Goal: Transaction & Acquisition: Purchase product/service

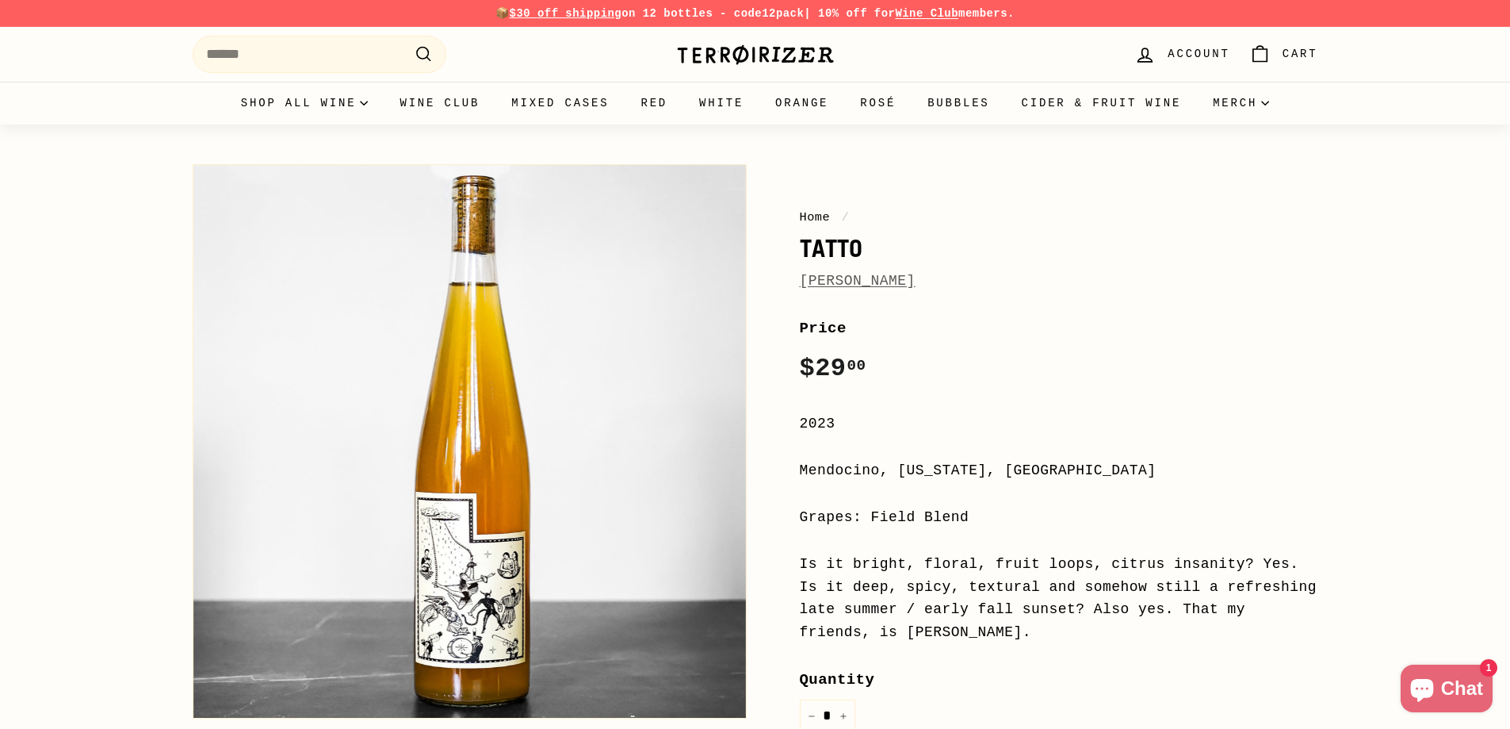
click at [566, 635] on button "Zoom" at bounding box center [469, 441] width 553 height 553
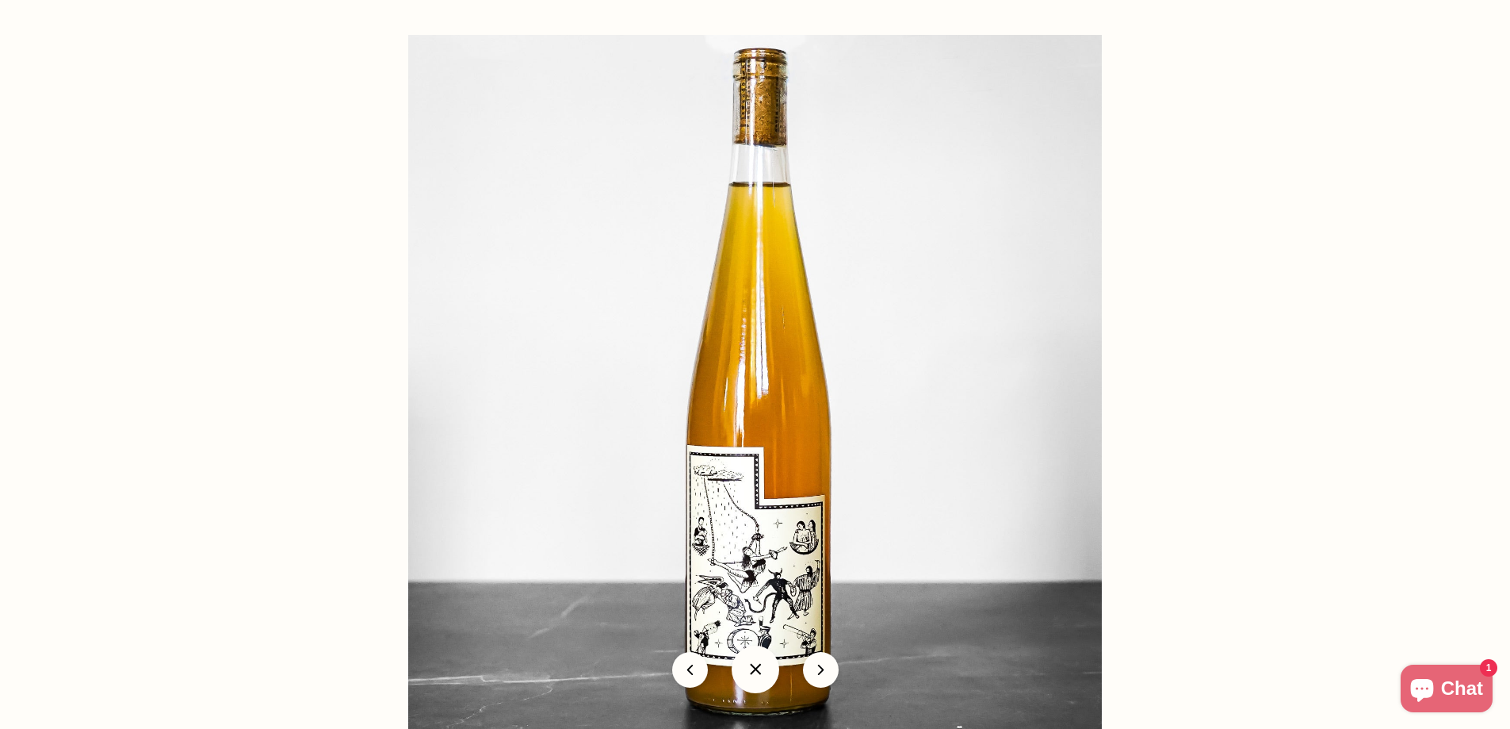
click at [595, 553] on img at bounding box center [755, 382] width 694 height 694
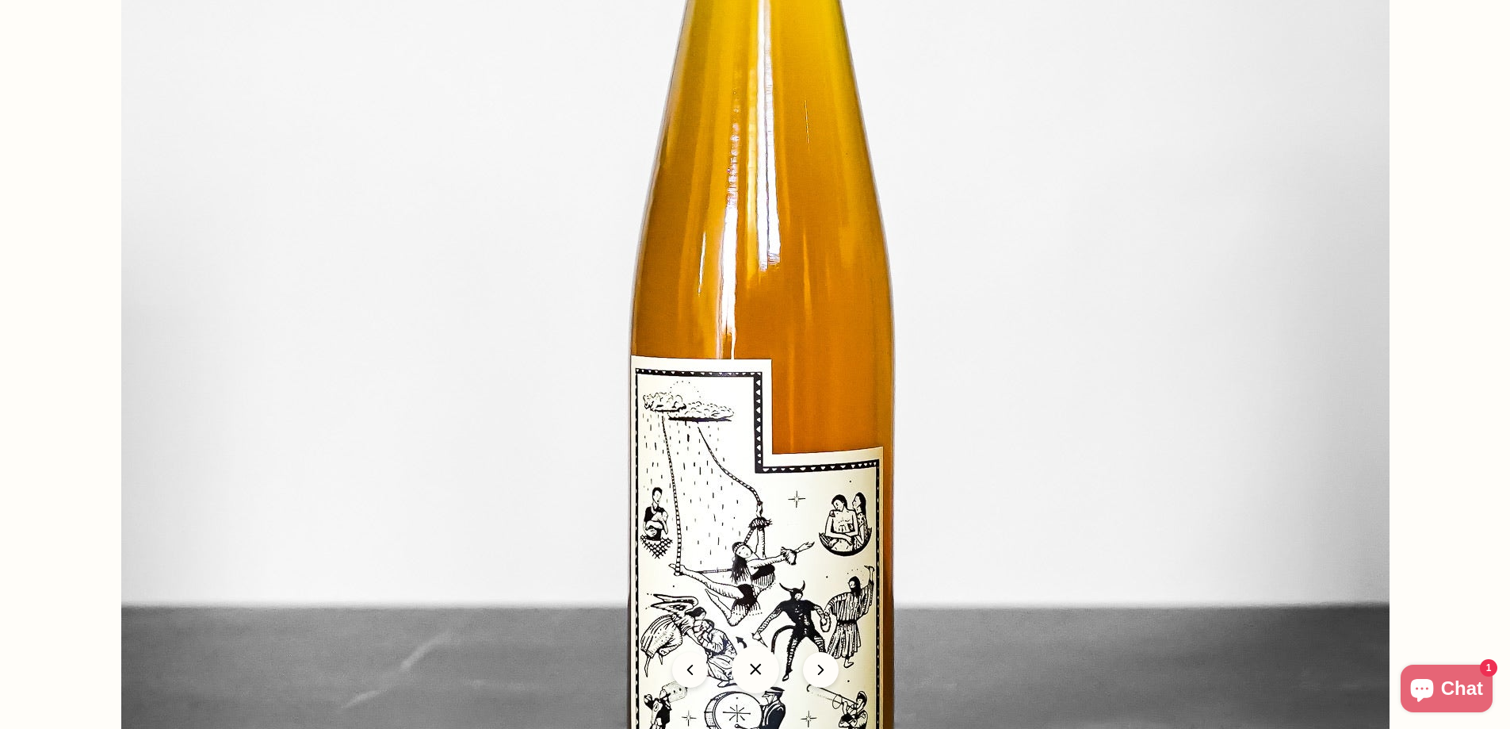
click at [598, 449] on img at bounding box center [755, 240] width 1268 height 1268
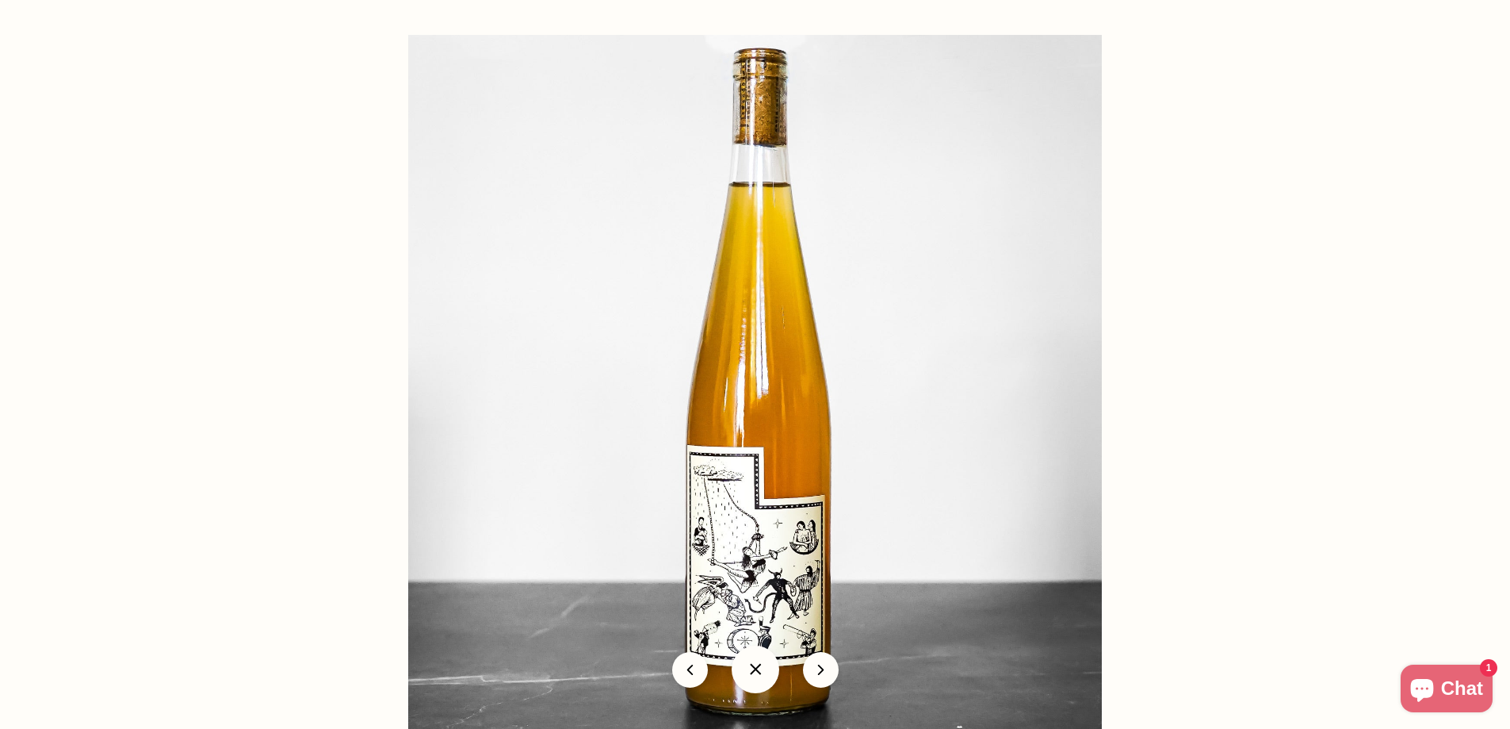
click at [1478, 316] on div at bounding box center [1163, 399] width 1510 height 729
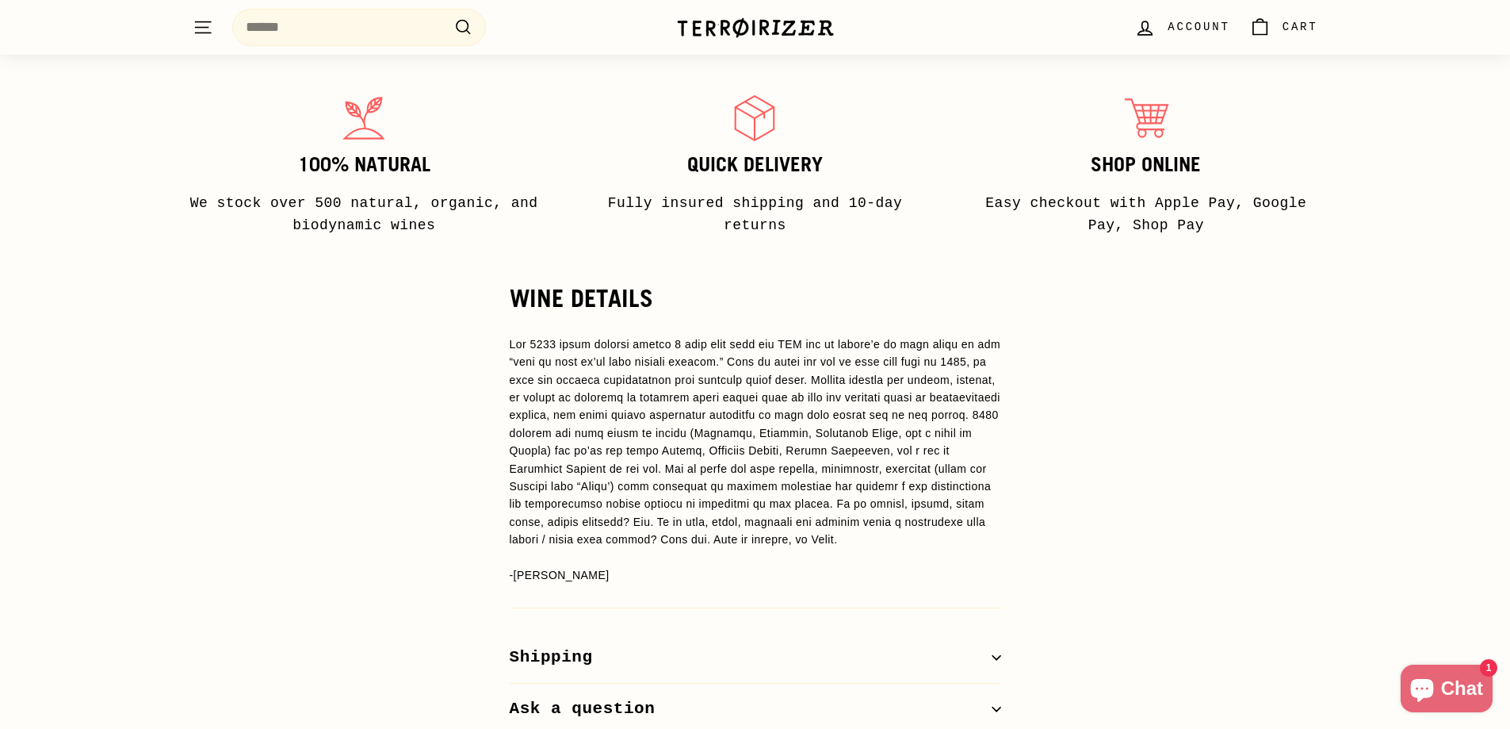
scroll to position [3264, 0]
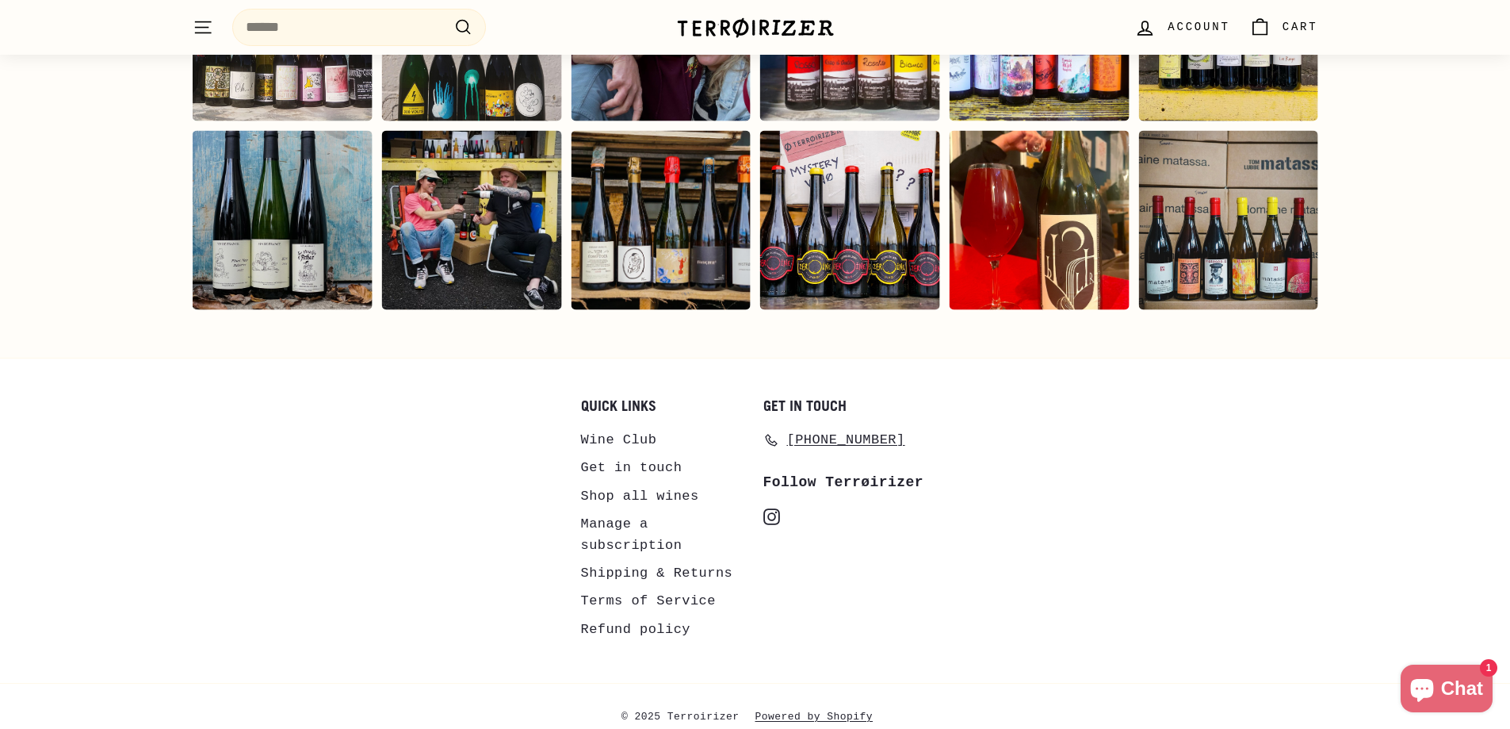
click at [625, 434] on link "Wine Club" at bounding box center [619, 440] width 76 height 28
click at [451, 266] on div "Instagram post opens in a popup" at bounding box center [471, 221] width 180 height 180
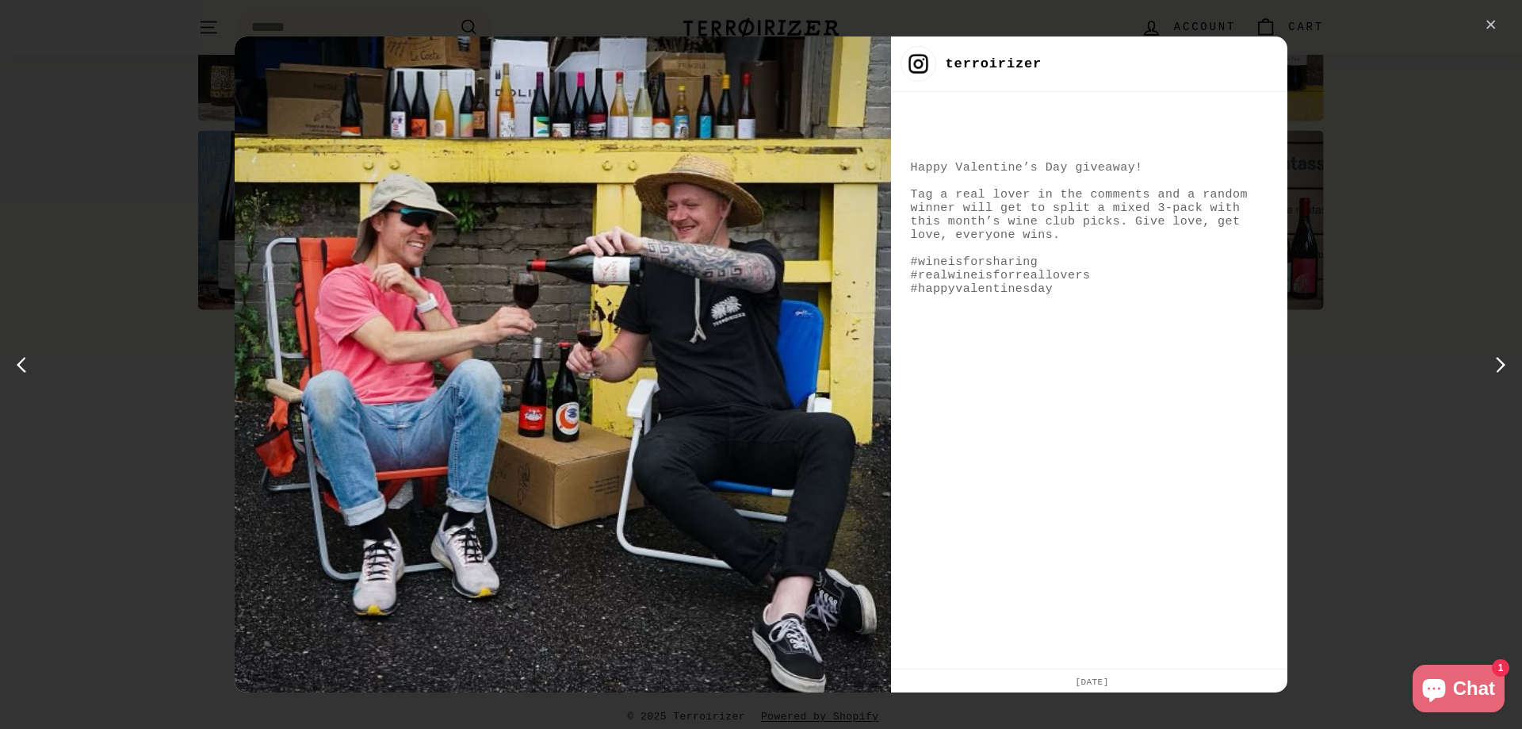
click at [1499, 25] on div "✕" at bounding box center [1491, 25] width 24 height 24
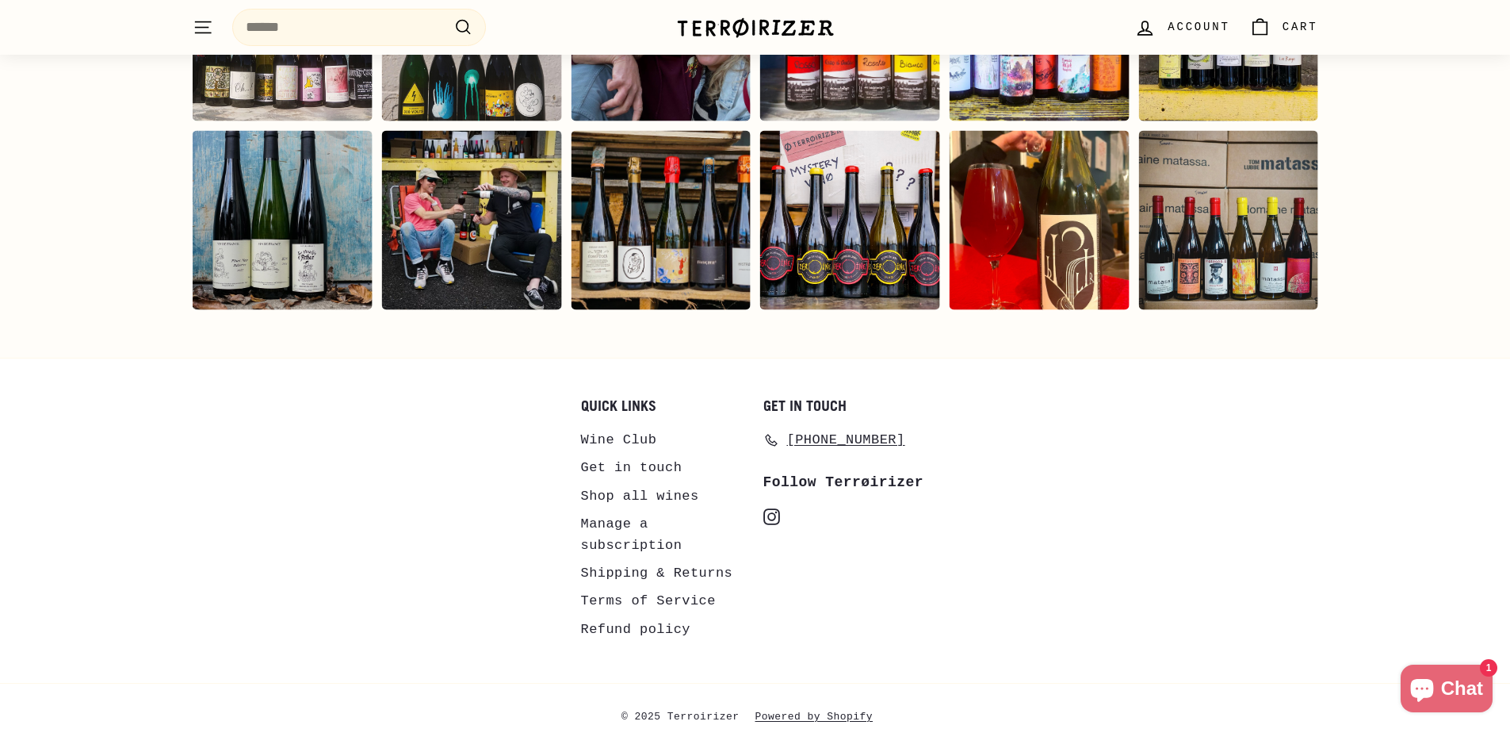
click at [518, 212] on div "Instagram post opens in a popup" at bounding box center [471, 221] width 180 height 180
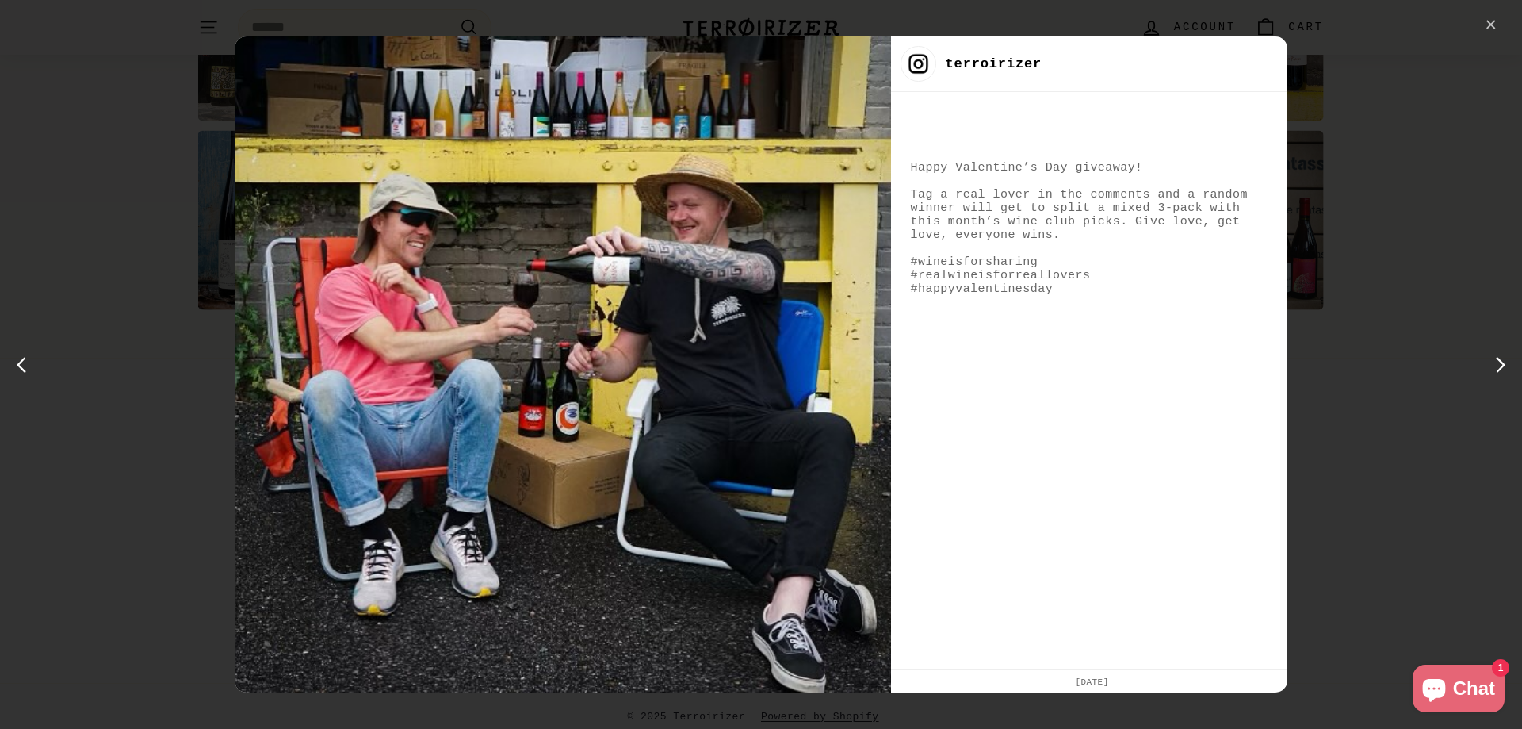
click at [1495, 27] on div "✕" at bounding box center [1491, 25] width 24 height 24
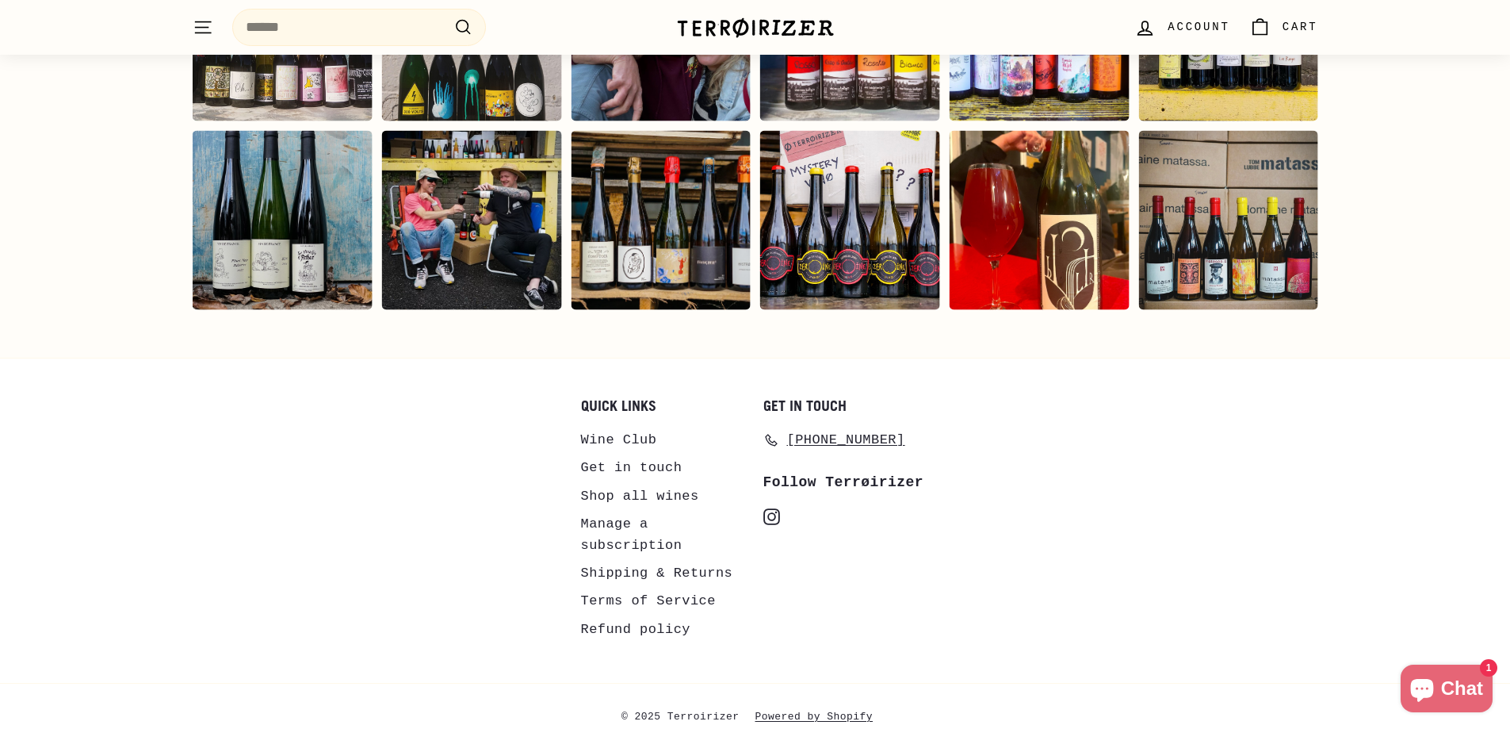
click at [632, 437] on link "Wine Club" at bounding box center [619, 440] width 76 height 28
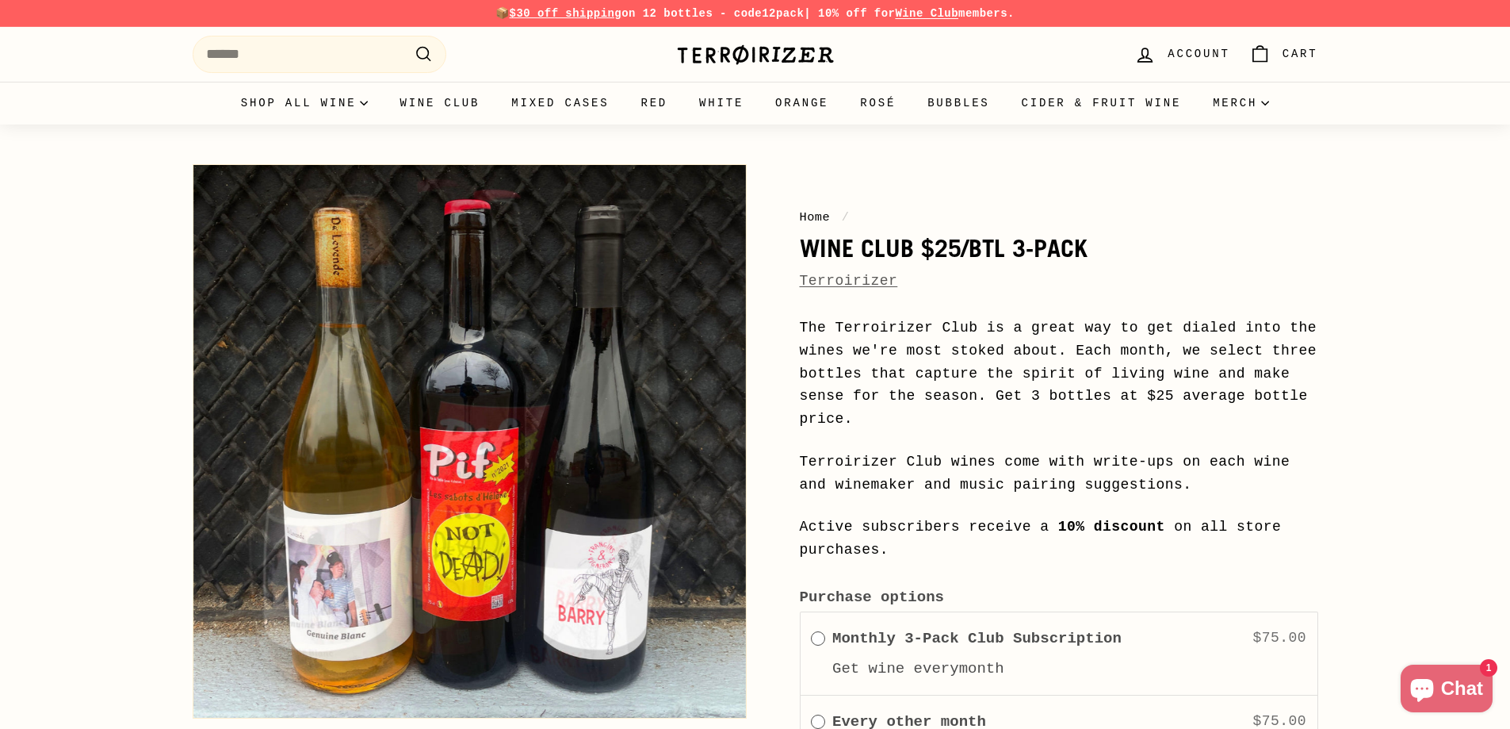
click at [931, 251] on h1 "Wine Club $25/btl 3-Pack" at bounding box center [1059, 248] width 518 height 27
click at [968, 256] on h1 "Wine Club $25/btl 3-Pack" at bounding box center [1059, 248] width 518 height 27
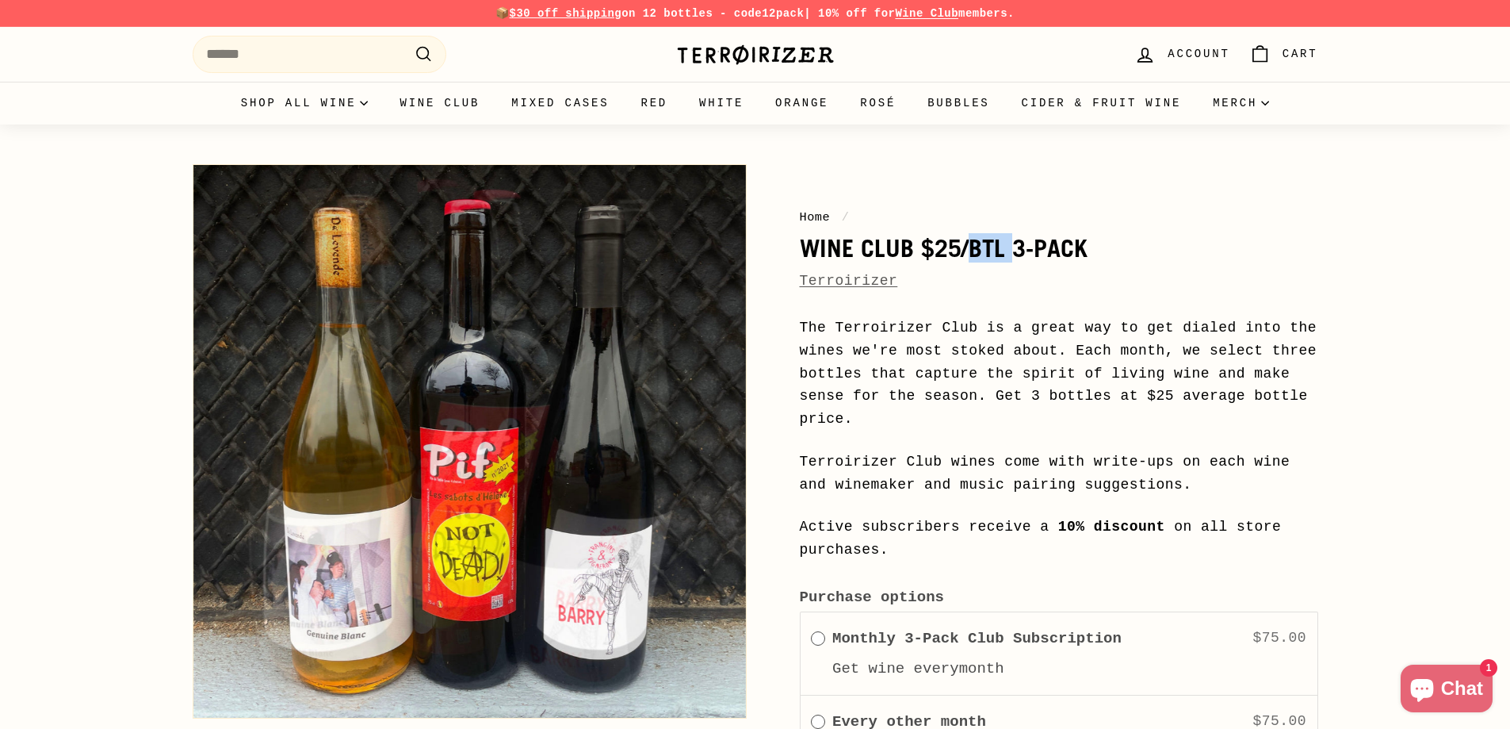
click at [968, 256] on h1 "Wine Club $25/btl 3-Pack" at bounding box center [1059, 248] width 518 height 27
click at [599, 111] on link "Mixed Cases" at bounding box center [559, 103] width 129 height 43
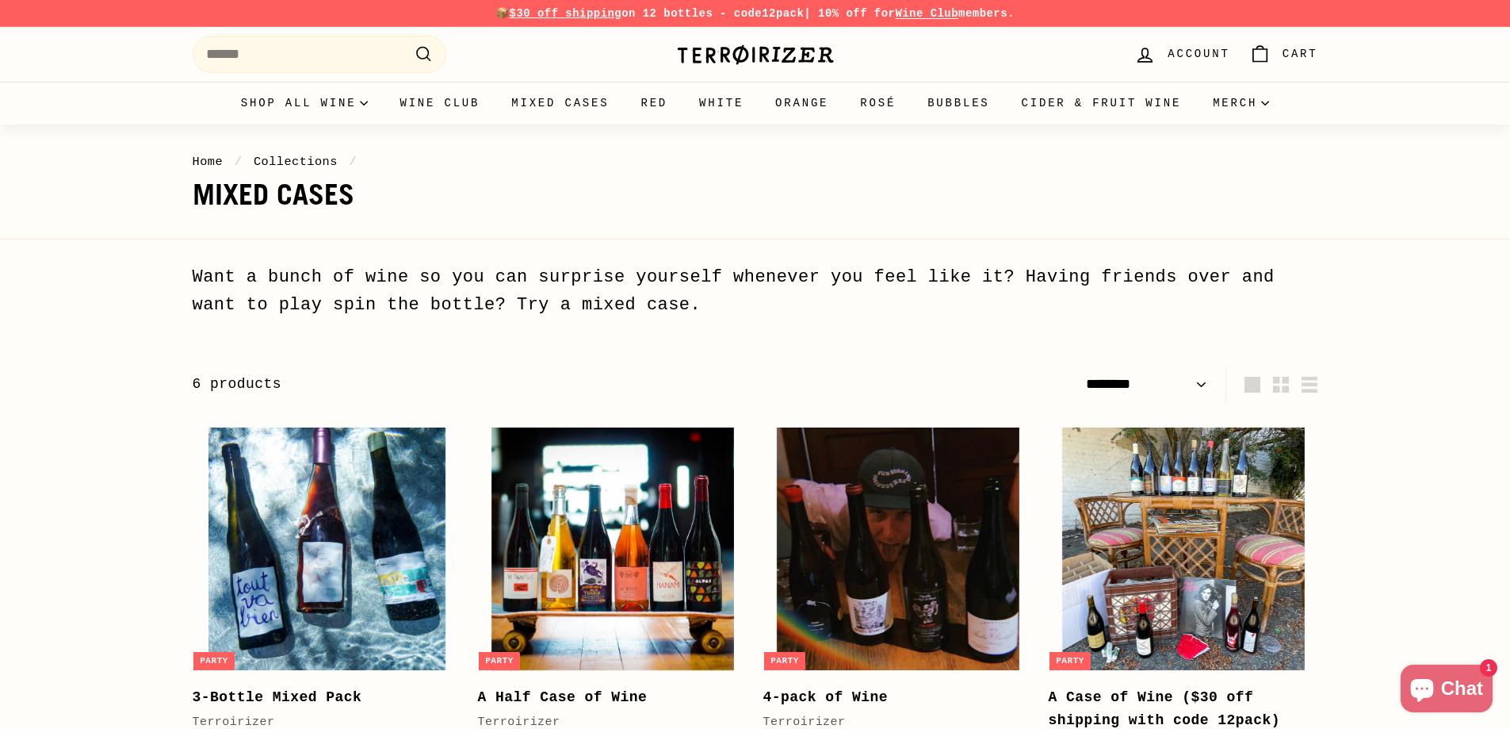
select select "******"
click at [812, 103] on link "Orange" at bounding box center [801, 103] width 85 height 43
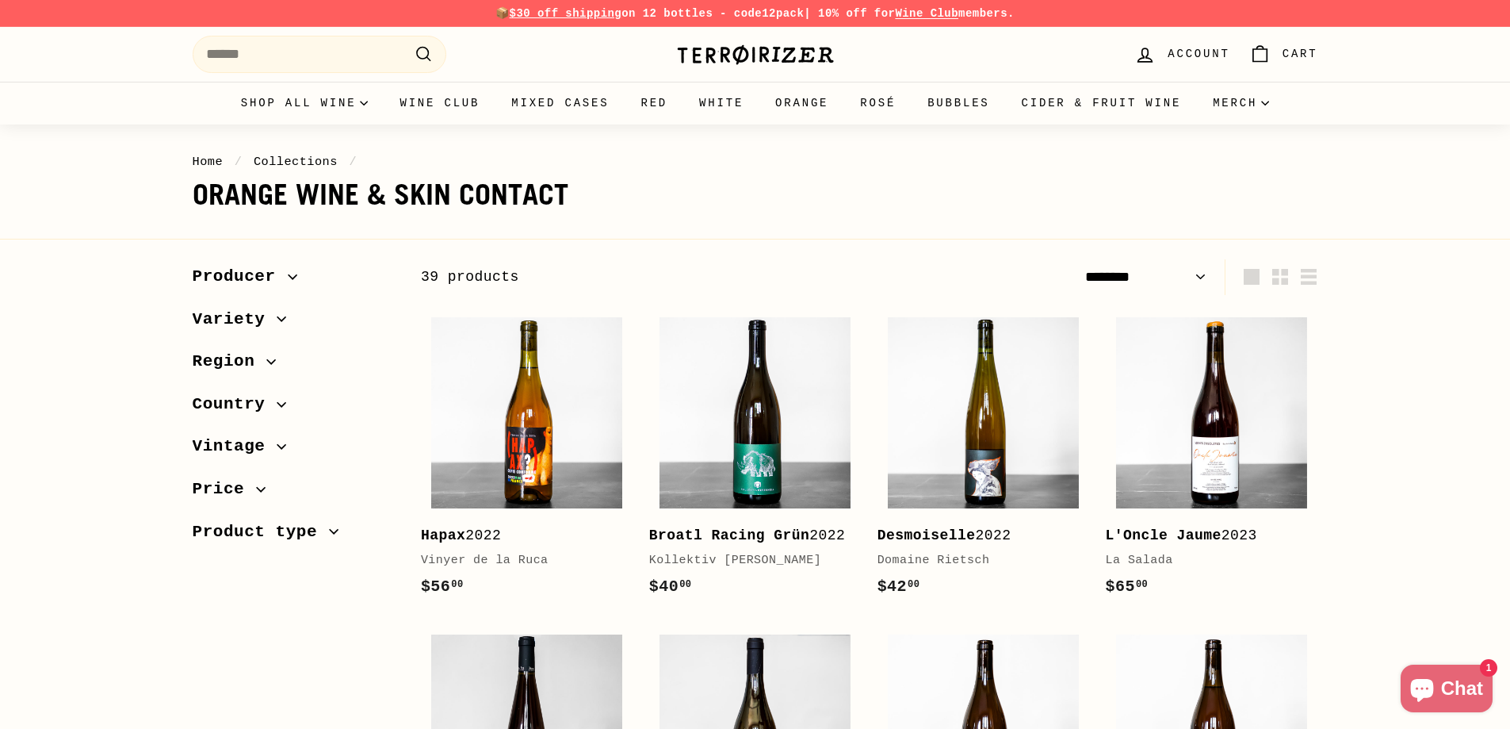
select select "******"
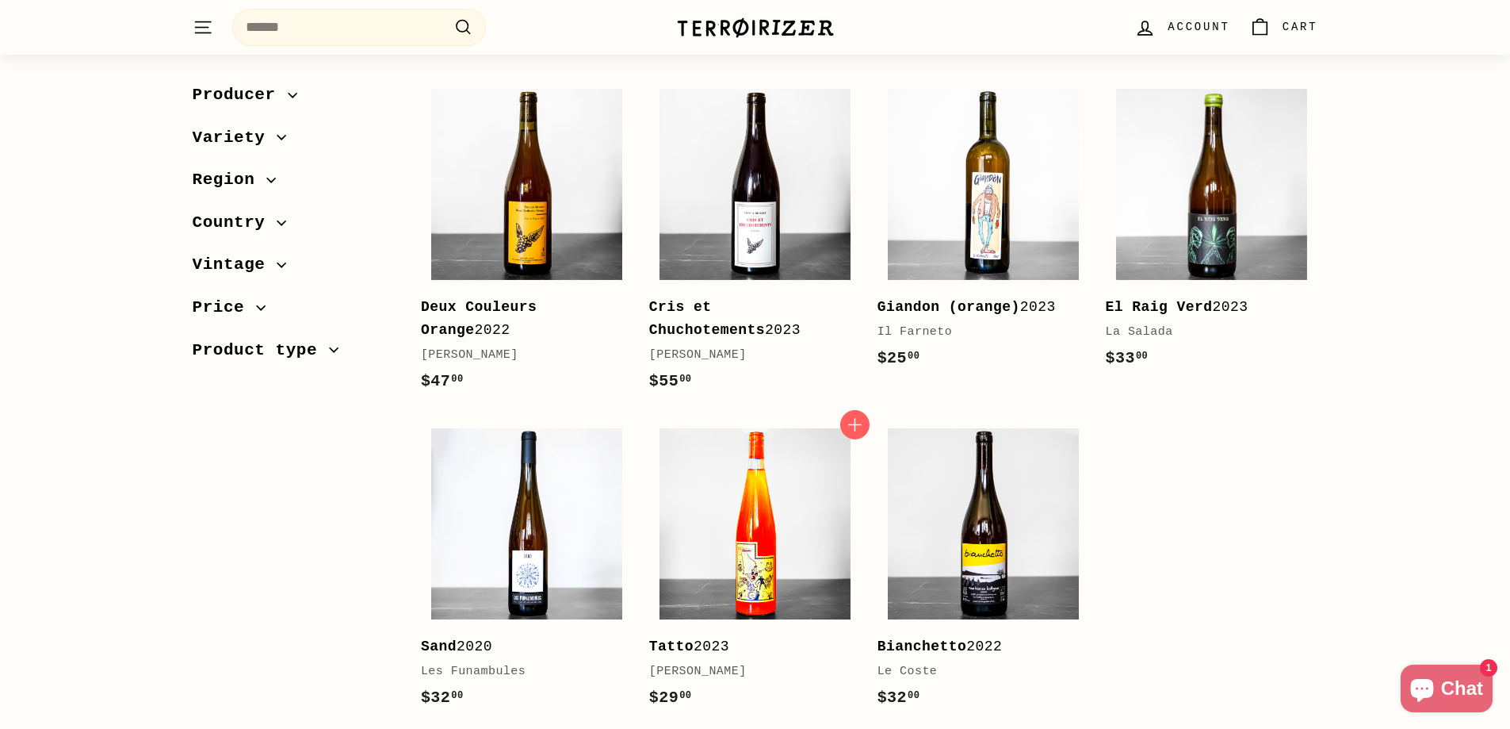
scroll to position [2854, 0]
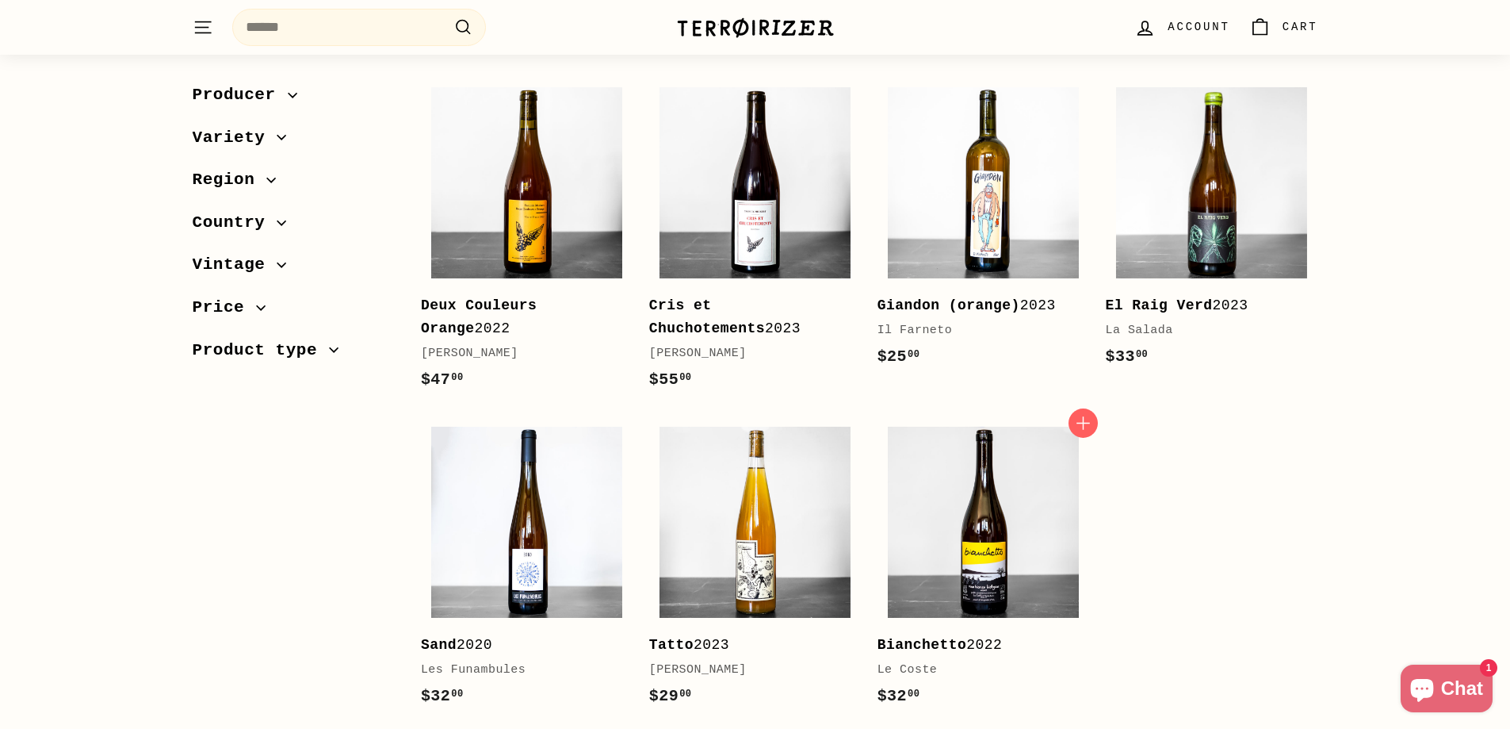
click at [943, 637] on b "Bianchetto" at bounding box center [923, 645] width 90 height 16
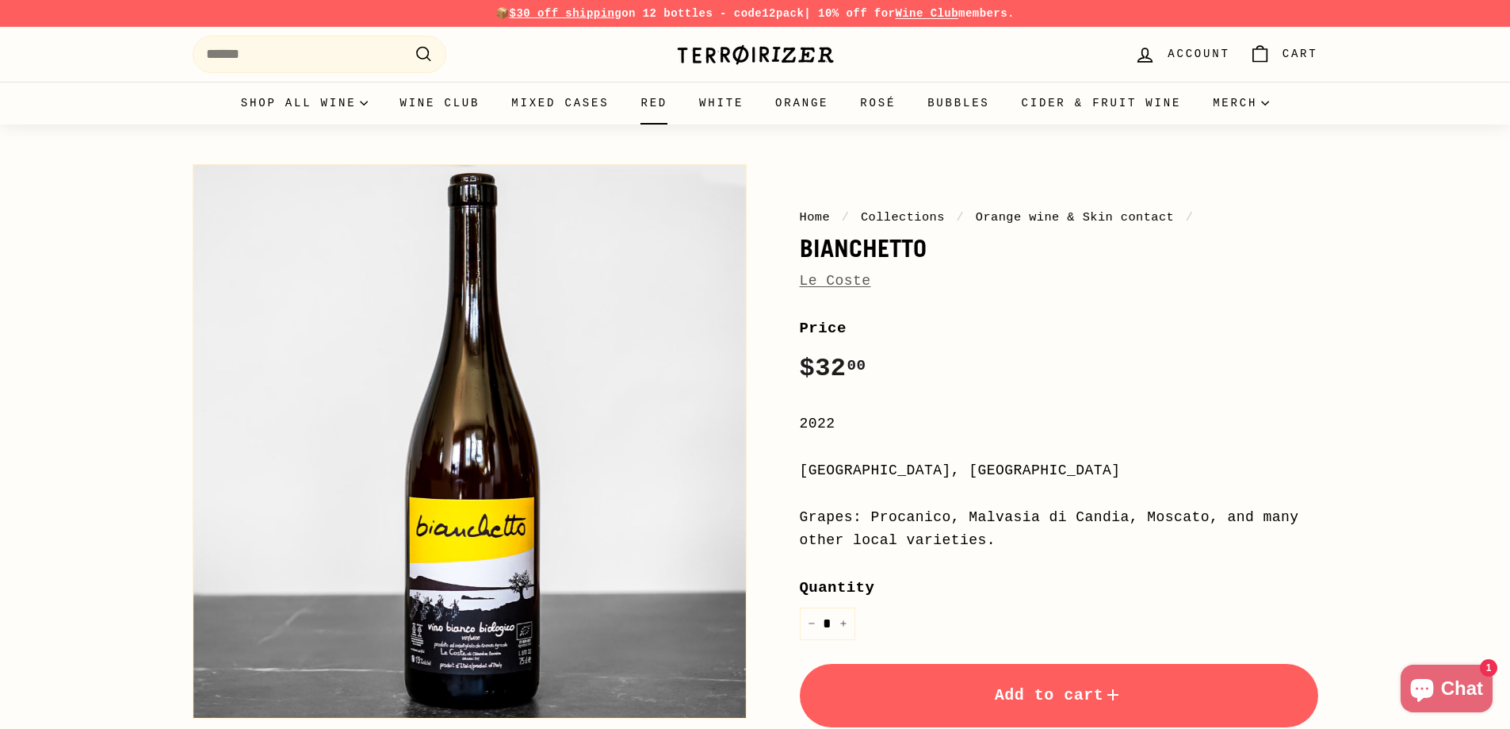
click at [668, 103] on link "Red" at bounding box center [654, 103] width 59 height 43
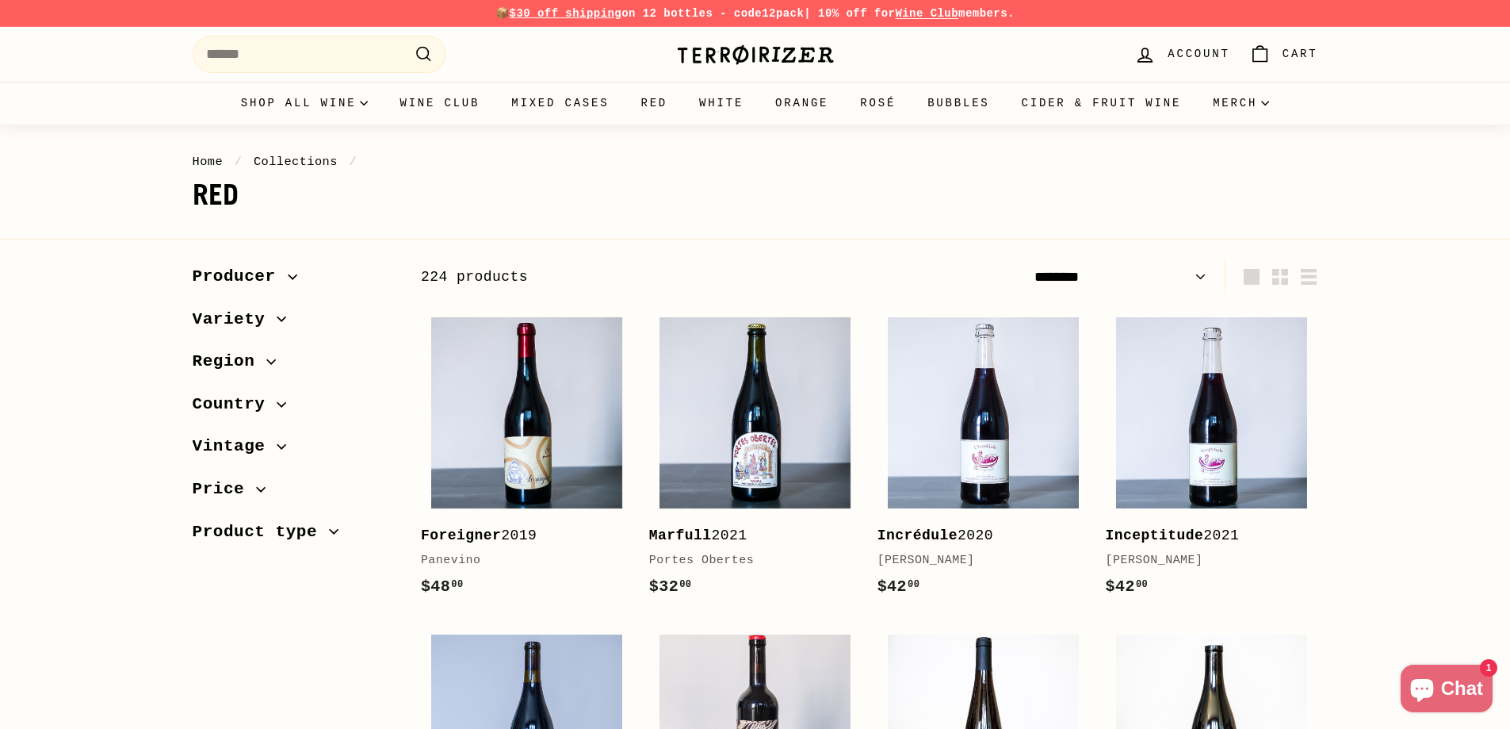
click at [1133, 271] on select "**********" at bounding box center [1120, 277] width 185 height 36
select select "**********"
click at [1028, 259] on select "**********" at bounding box center [1120, 277] width 185 height 36
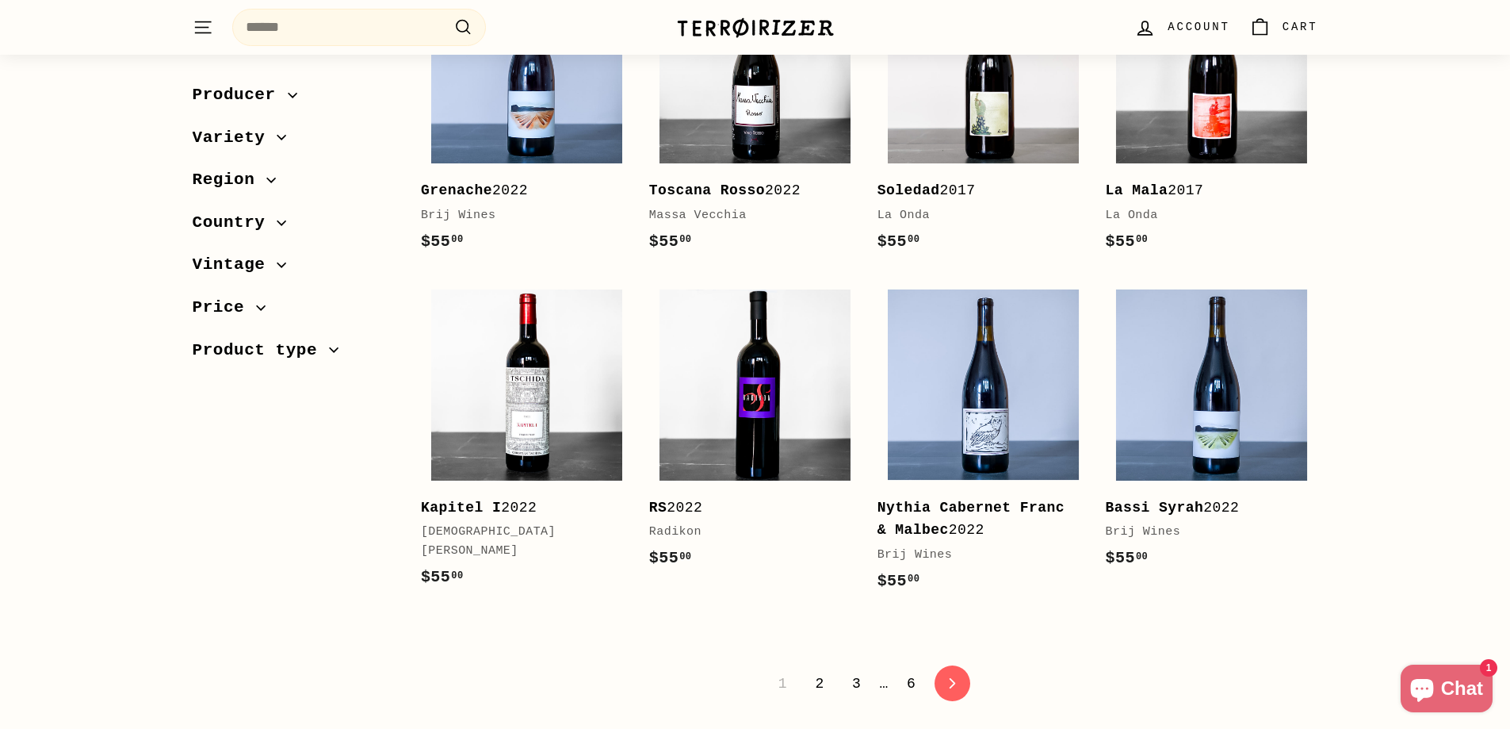
scroll to position [3171, 0]
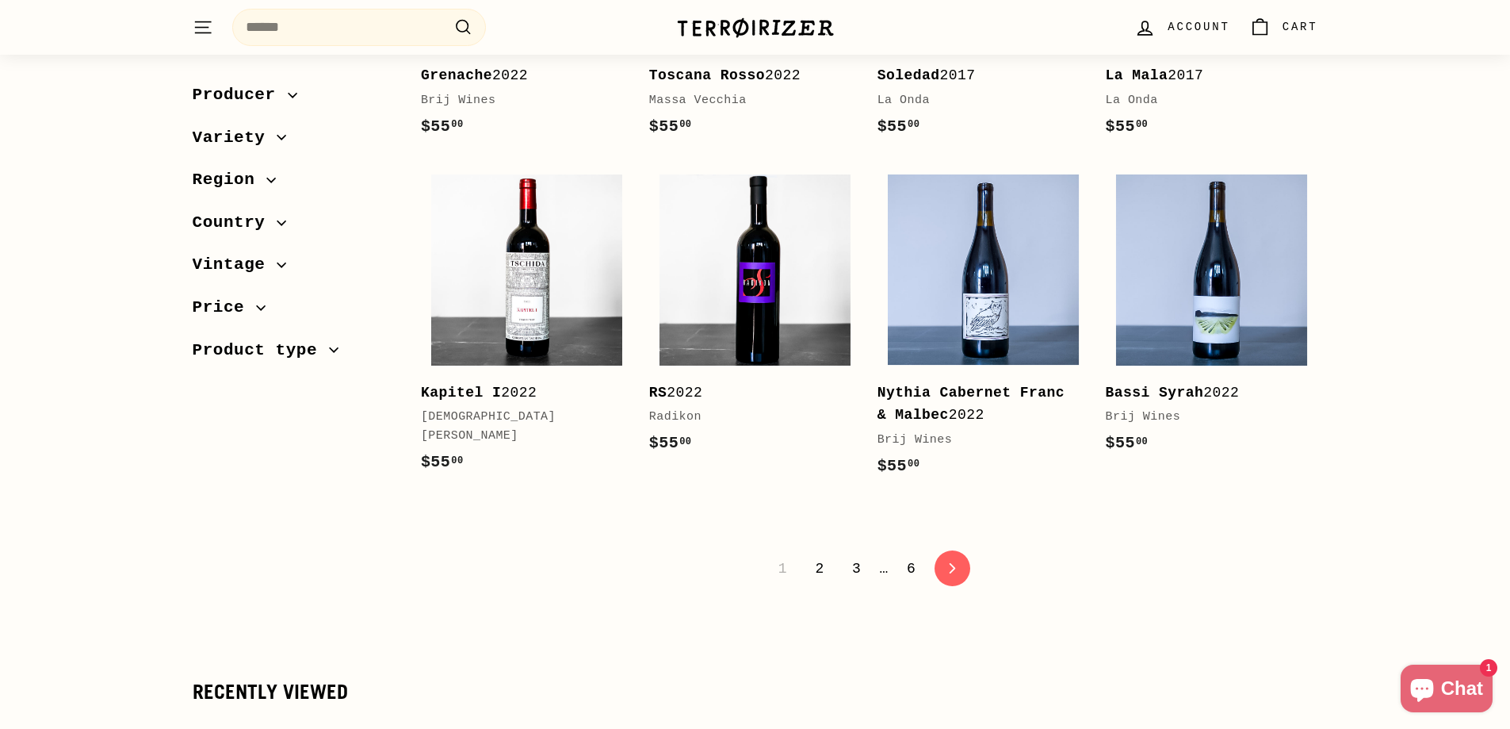
click at [821, 571] on link "2" at bounding box center [819, 568] width 28 height 27
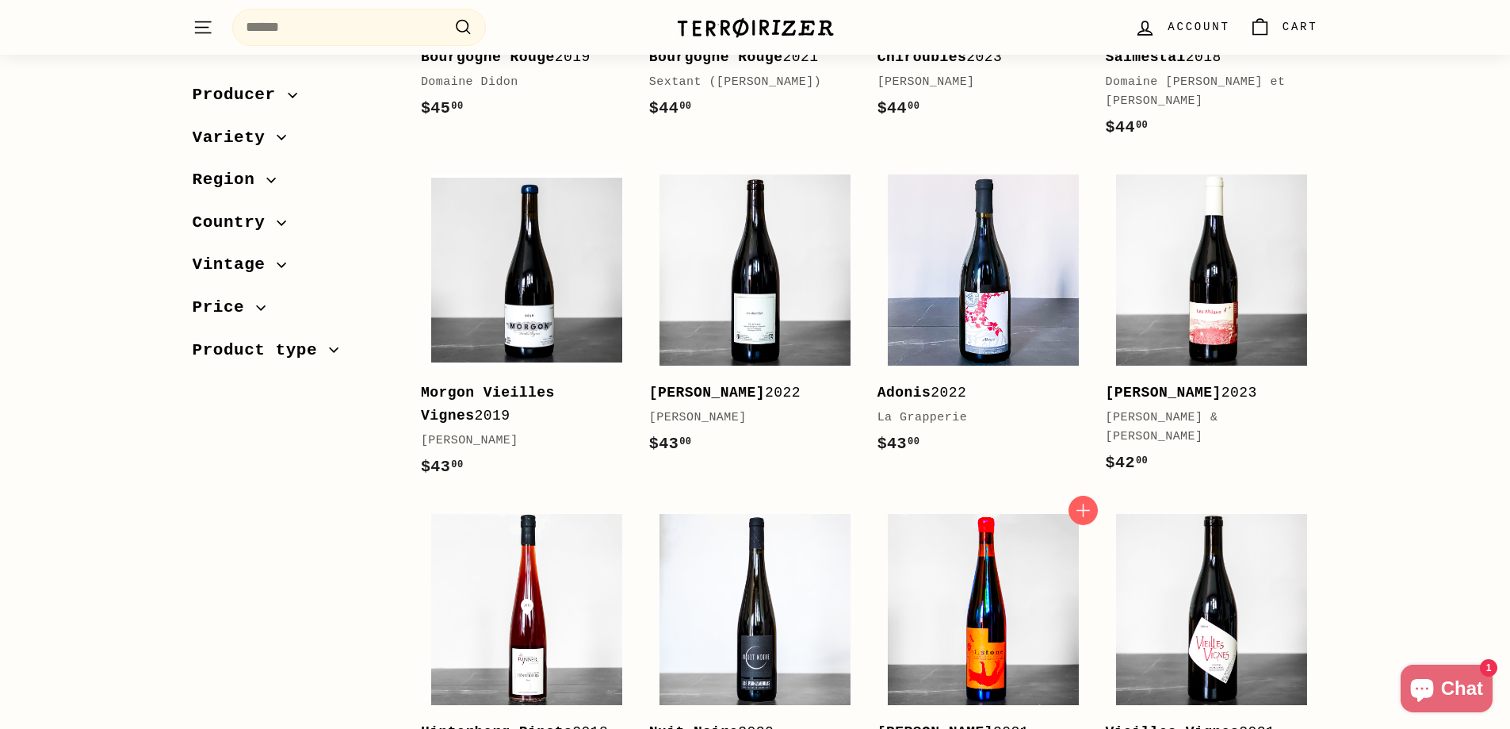
scroll to position [2933, 0]
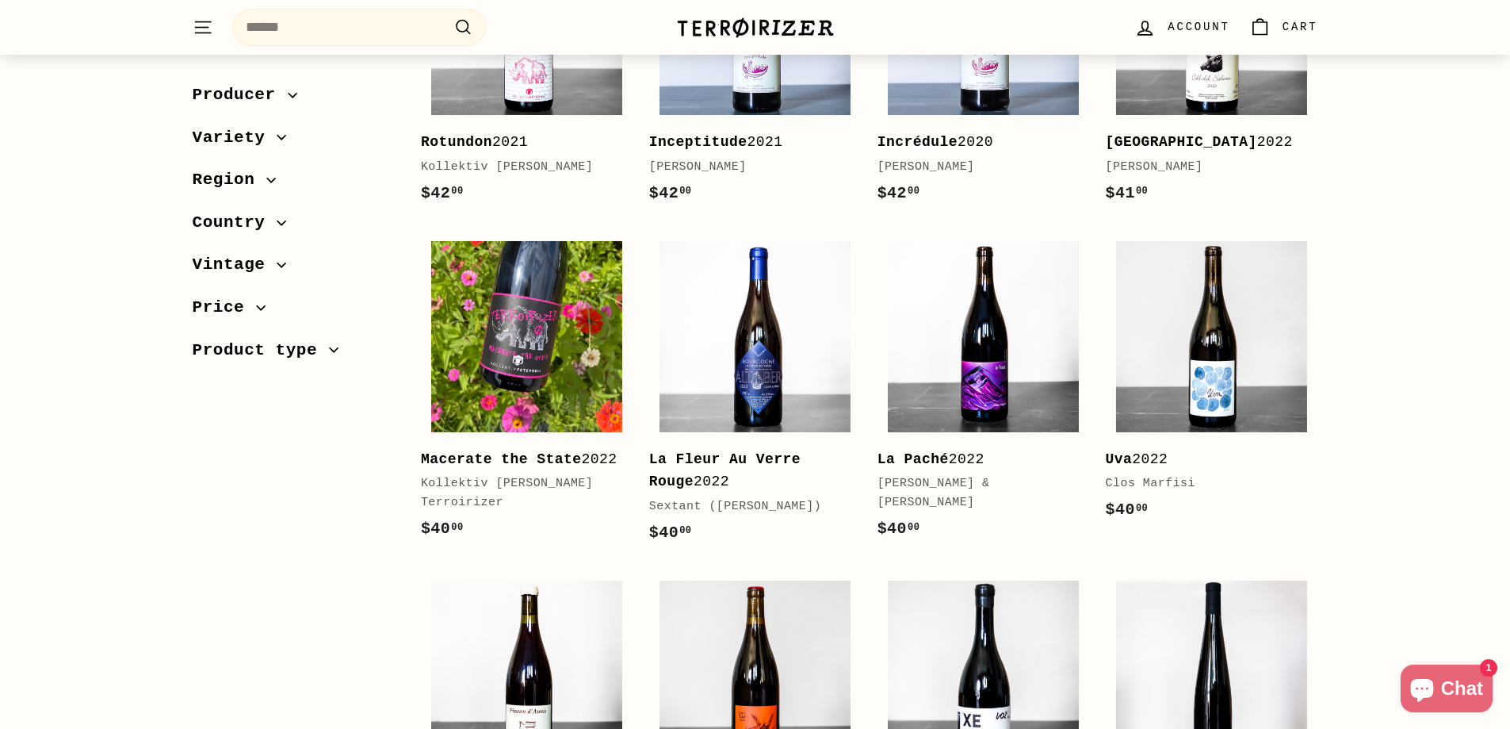
scroll to position [396, 0]
